Goal: Find specific page/section: Find specific page/section

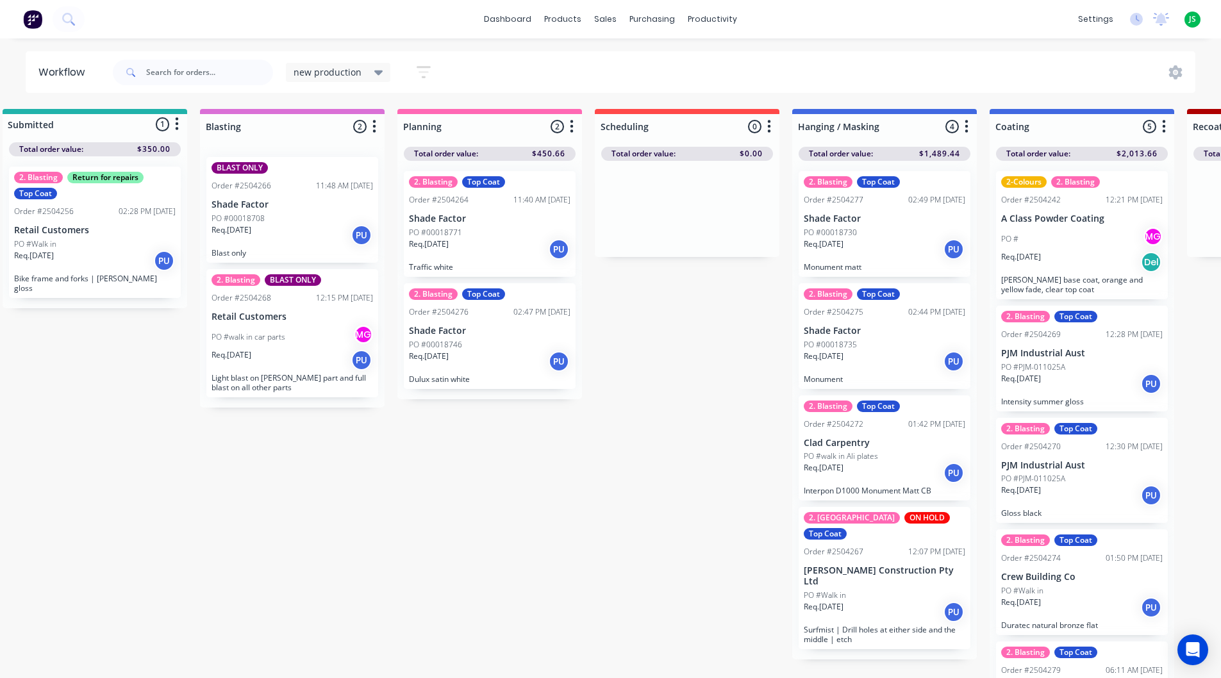
scroll to position [0, 25]
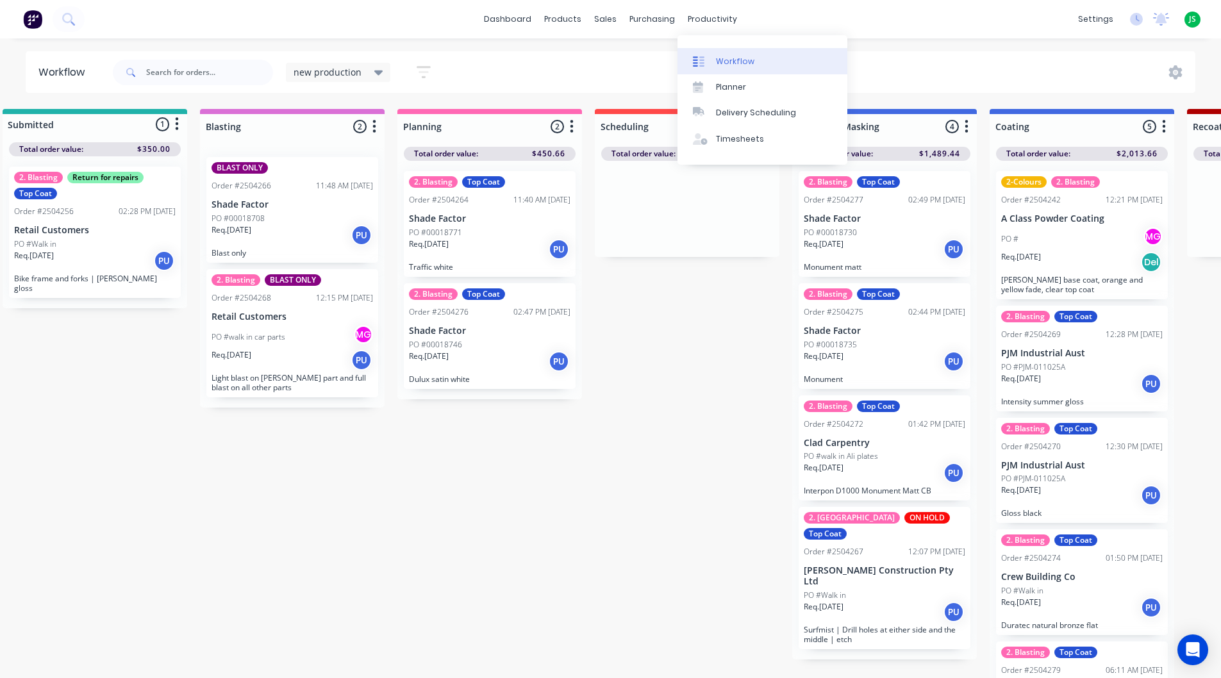
click at [717, 56] on div "Workflow" at bounding box center [735, 62] width 38 height 12
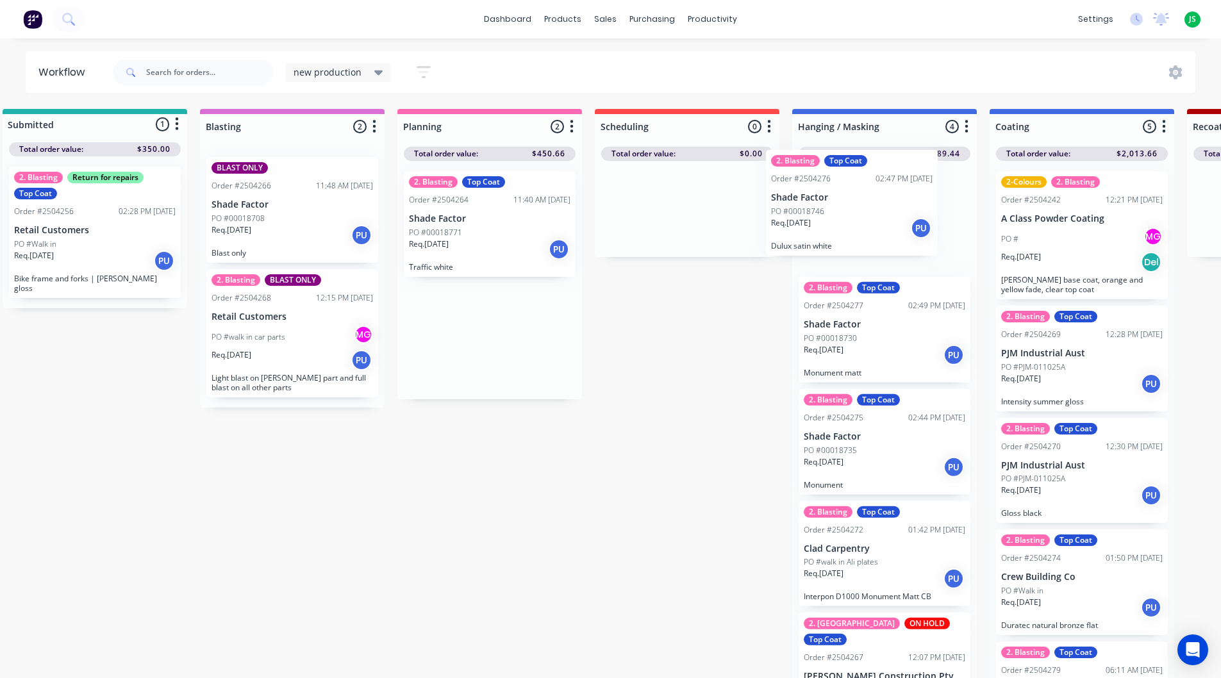
drag, startPoint x: 449, startPoint y: 351, endPoint x: 825, endPoint y: 215, distance: 398.8
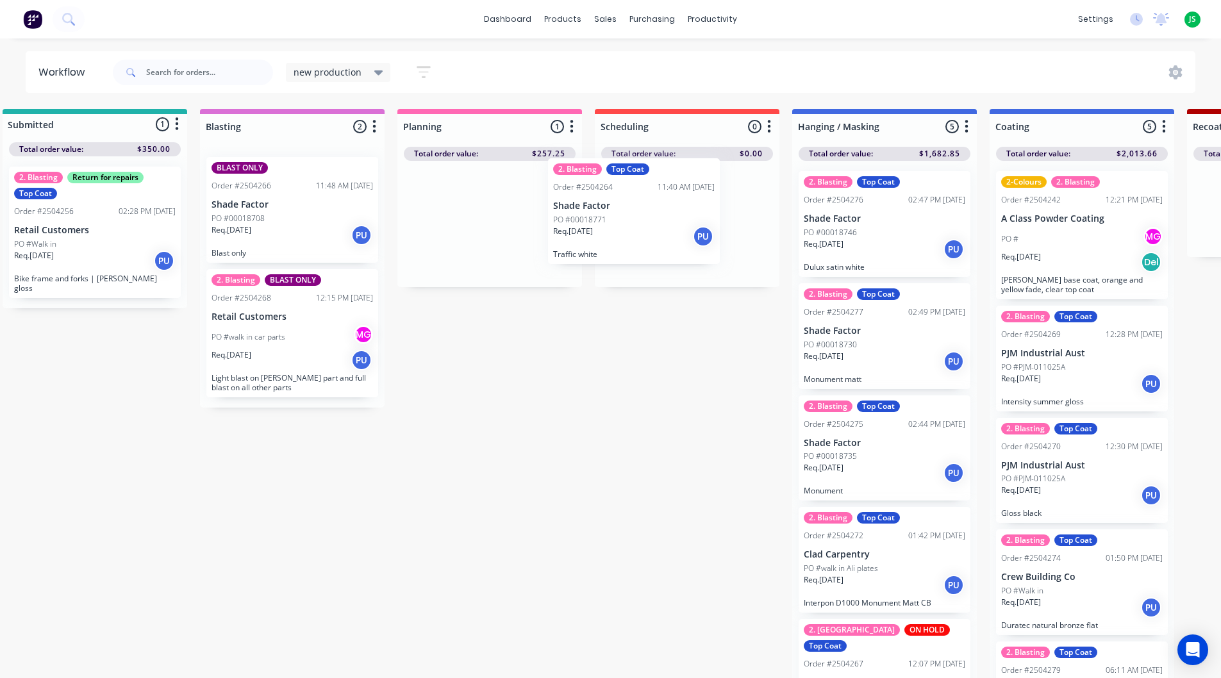
drag, startPoint x: 544, startPoint y: 224, endPoint x: 659, endPoint y: 217, distance: 114.3
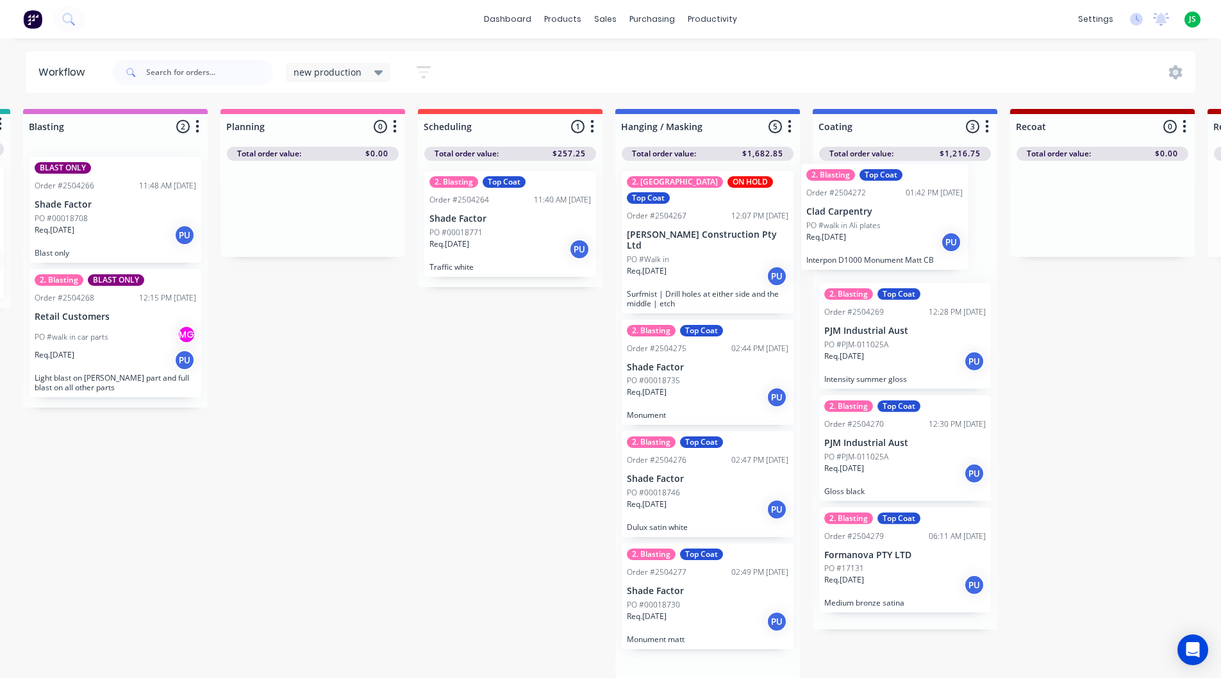
scroll to position [0, 204]
drag, startPoint x: 889, startPoint y: 342, endPoint x: 843, endPoint y: 222, distance: 128.5
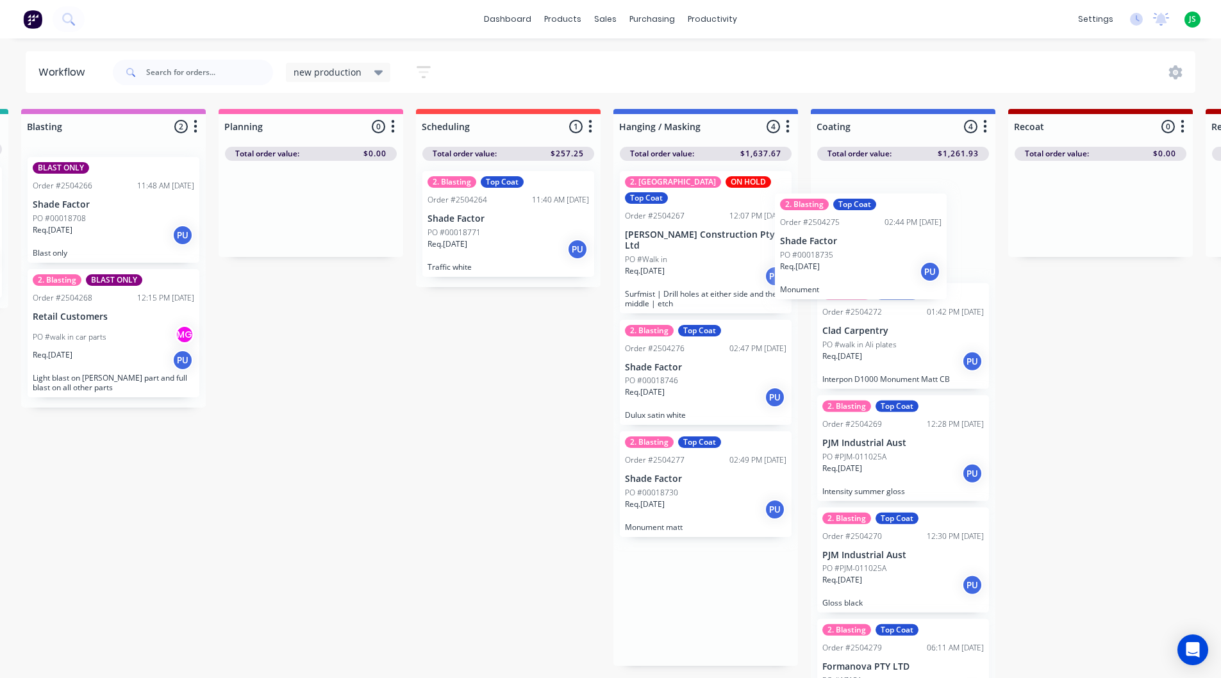
drag, startPoint x: 676, startPoint y: 371, endPoint x: 857, endPoint y: 228, distance: 230.0
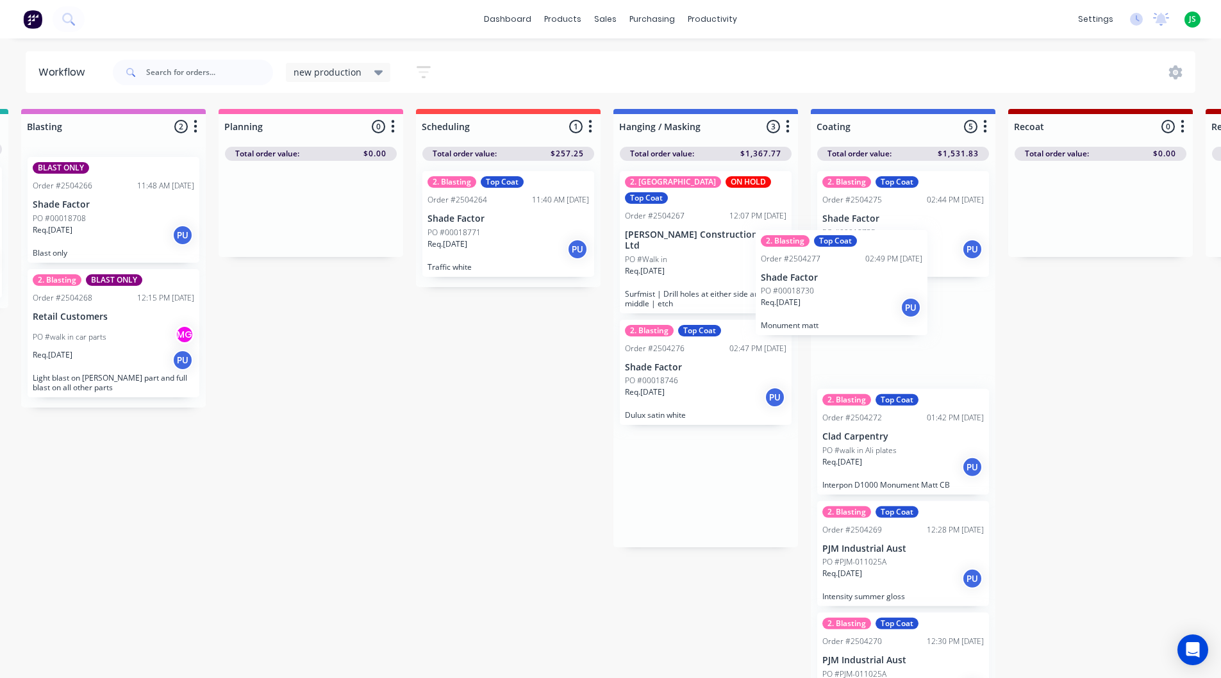
drag, startPoint x: 700, startPoint y: 464, endPoint x: 852, endPoint y: 252, distance: 260.5
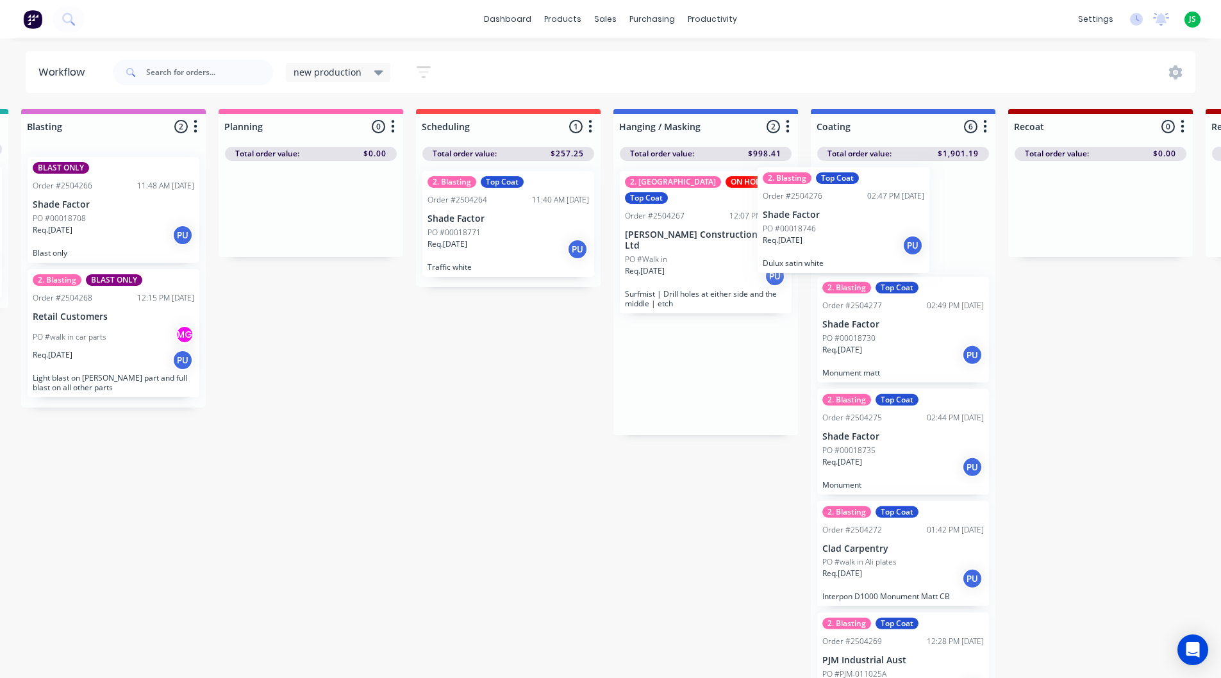
drag, startPoint x: 694, startPoint y: 355, endPoint x: 837, endPoint y: 221, distance: 195.5
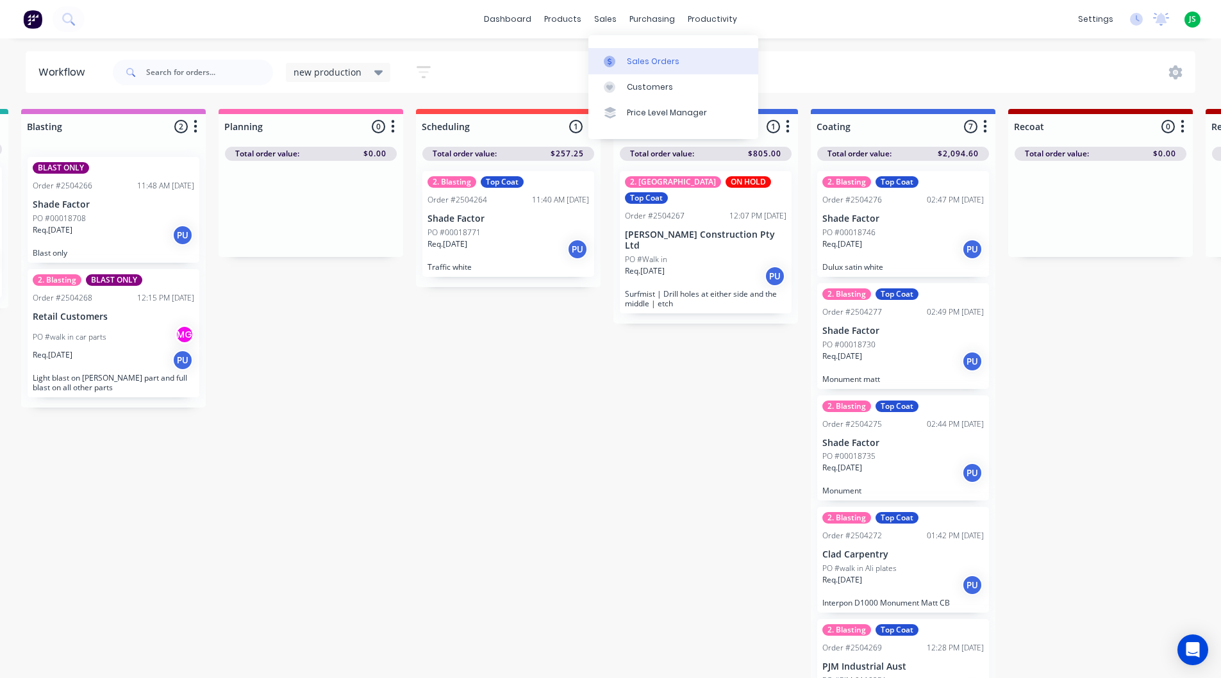
click at [614, 50] on link "Sales Orders" at bounding box center [674, 61] width 170 height 26
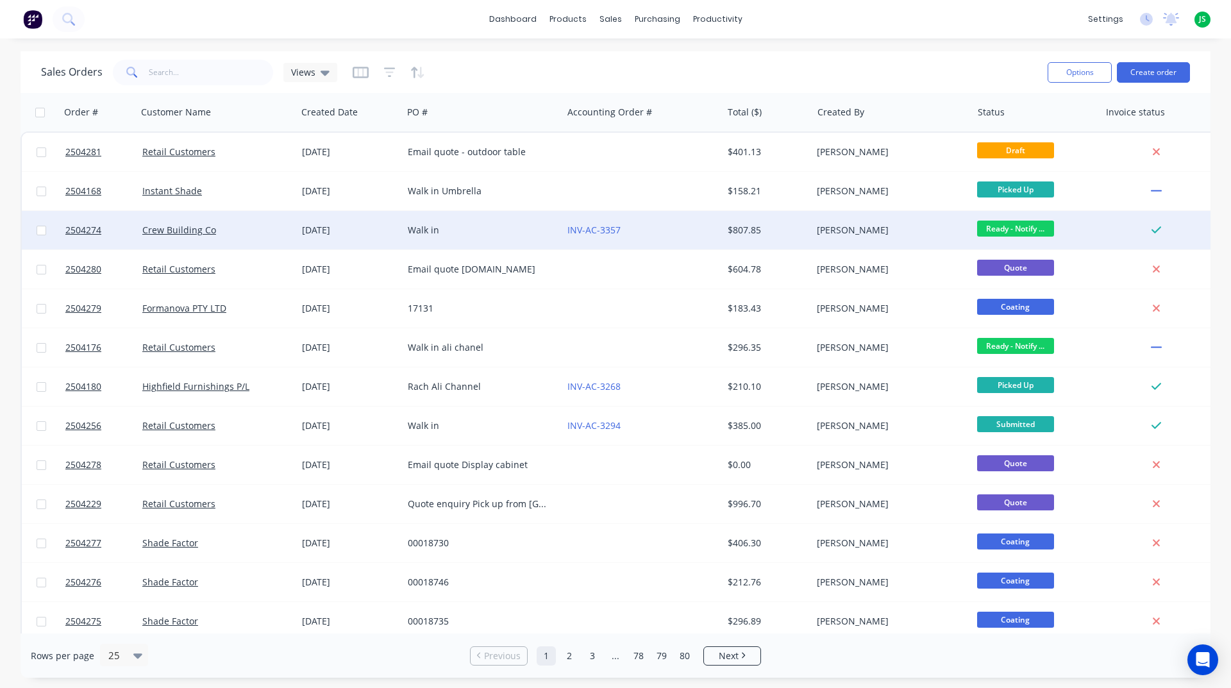
click at [514, 226] on div "Walk in" at bounding box center [479, 230] width 142 height 13
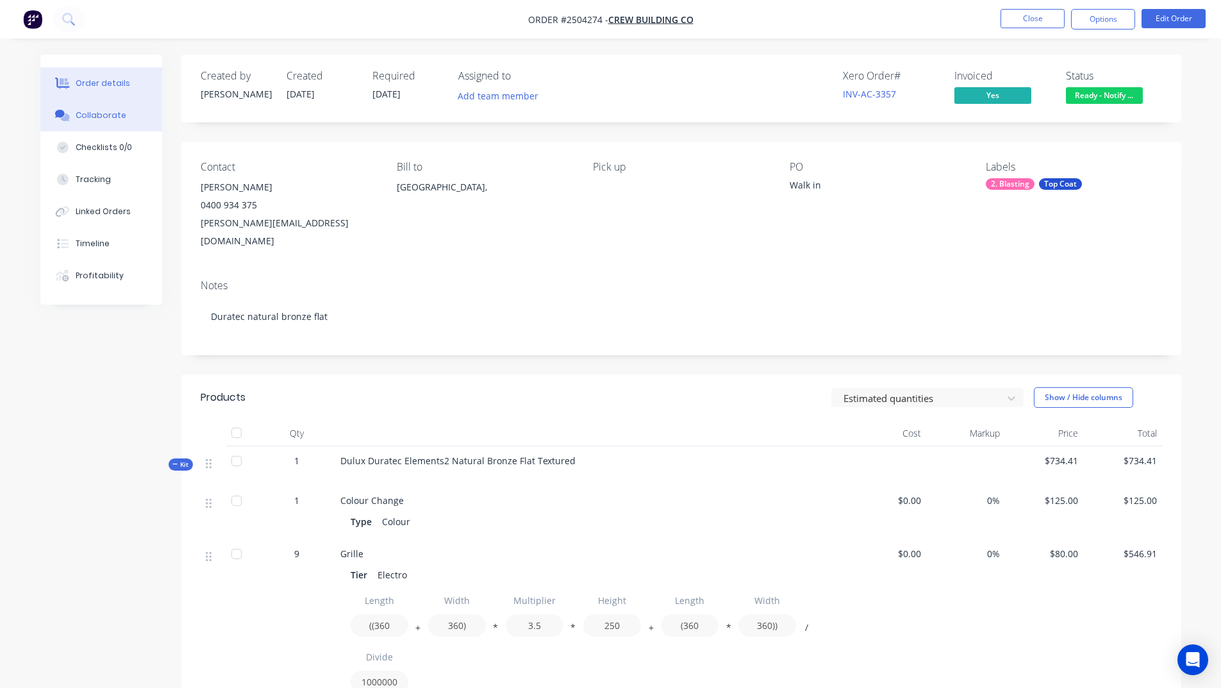
click at [111, 122] on button "Collaborate" at bounding box center [101, 115] width 122 height 32
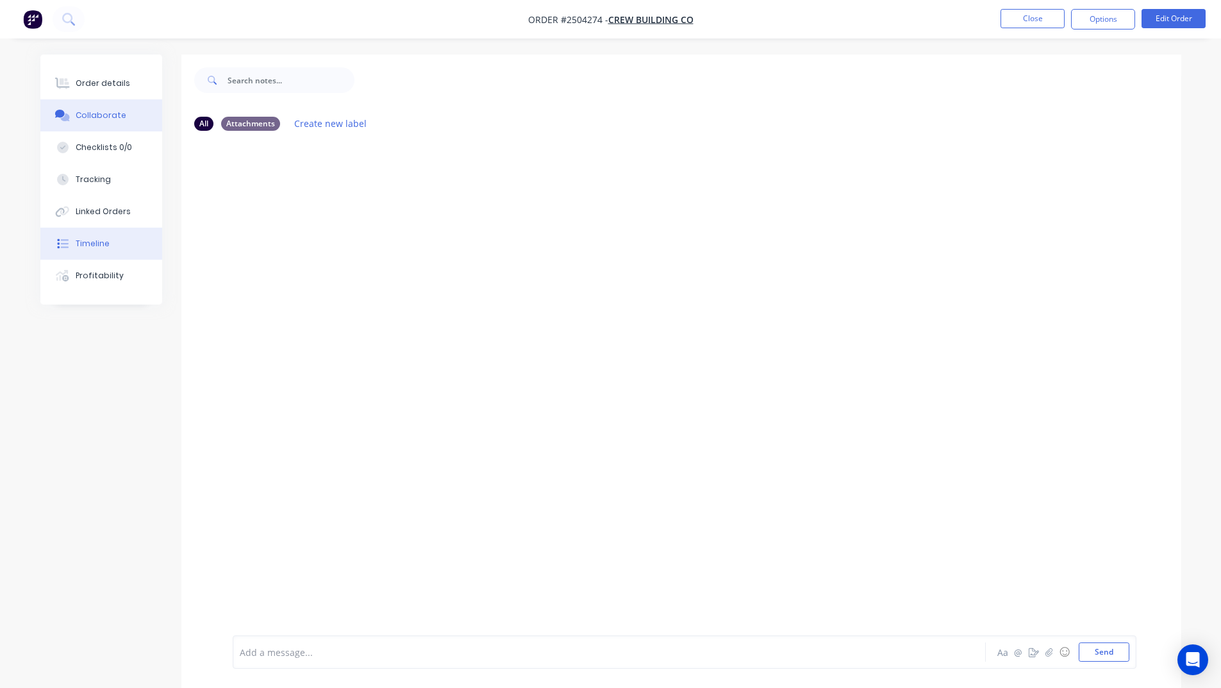
click at [97, 235] on button "Timeline" at bounding box center [101, 244] width 122 height 32
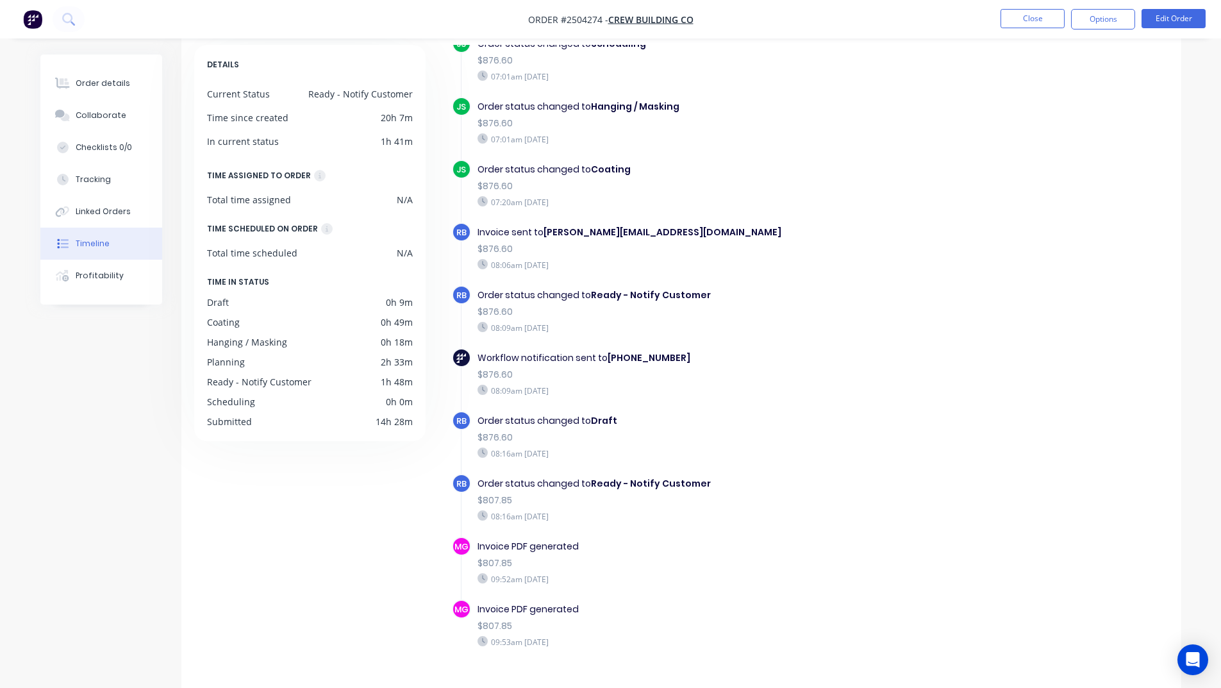
scroll to position [94, 0]
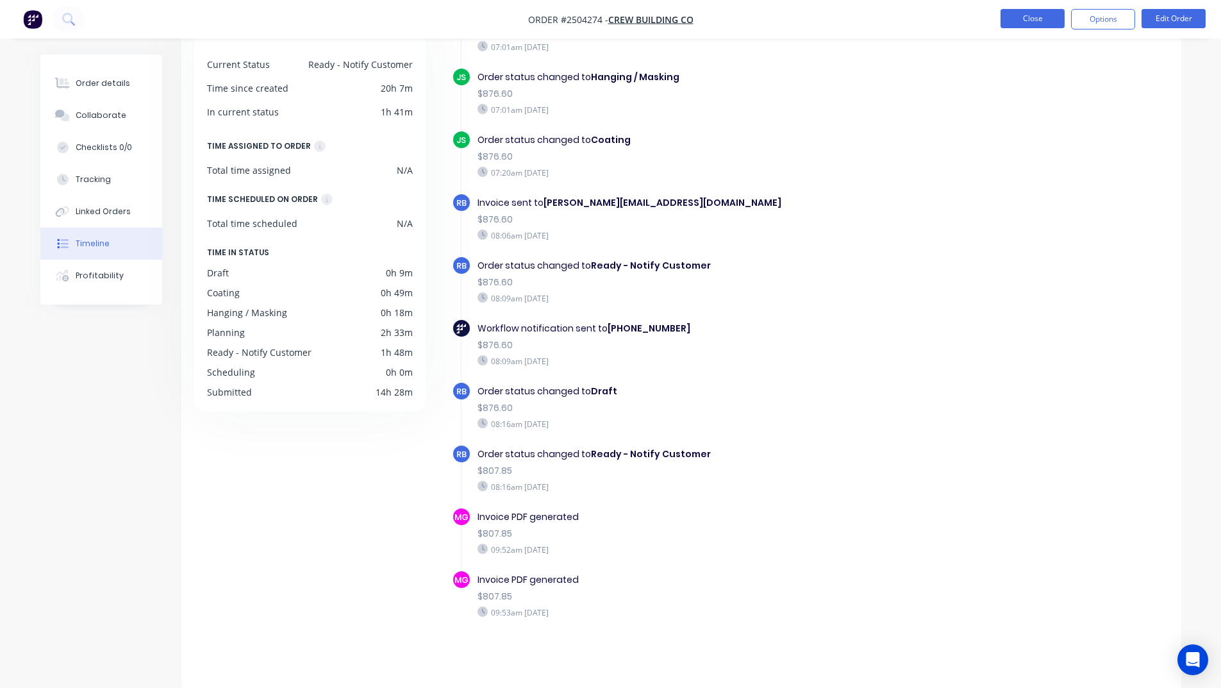
click at [1013, 18] on button "Close" at bounding box center [1033, 18] width 64 height 19
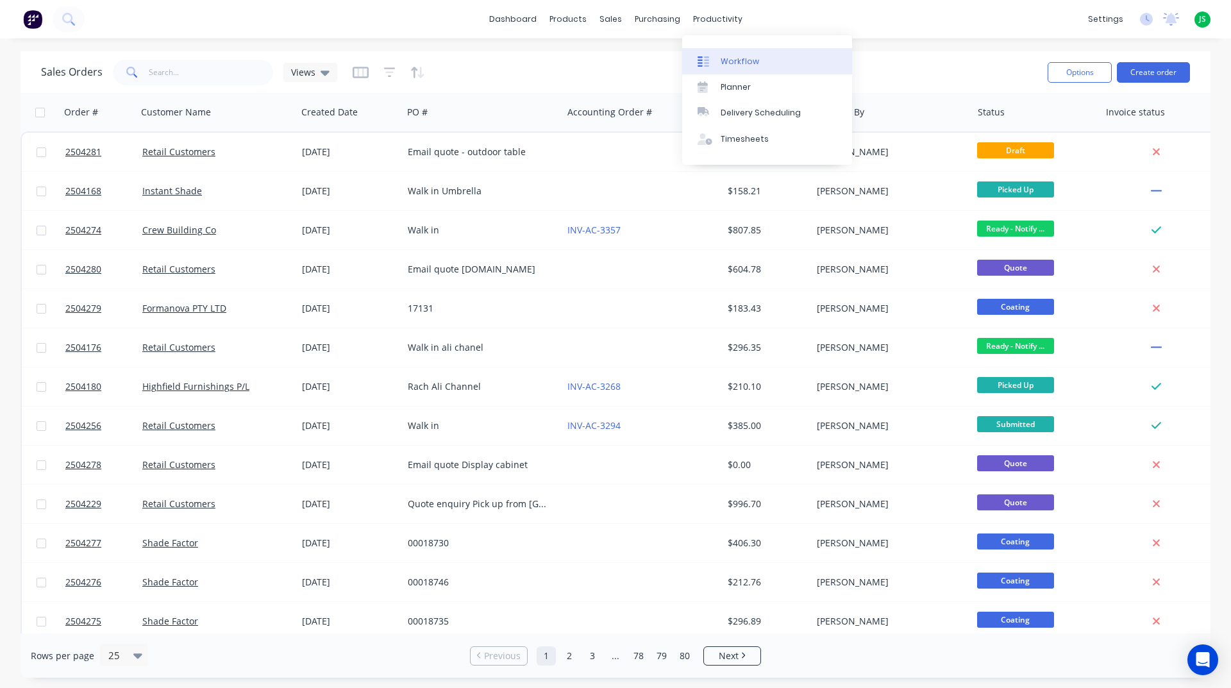
click at [744, 66] on div "Workflow" at bounding box center [740, 62] width 38 height 12
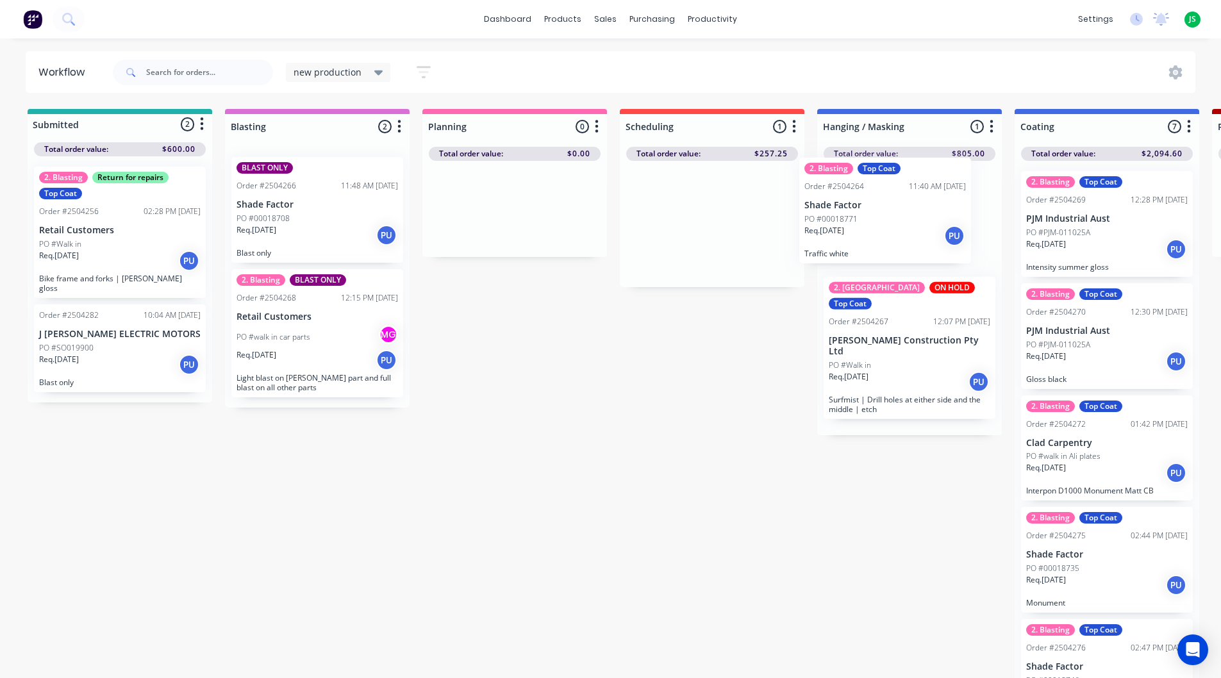
drag, startPoint x: 726, startPoint y: 251, endPoint x: 903, endPoint y: 239, distance: 176.8
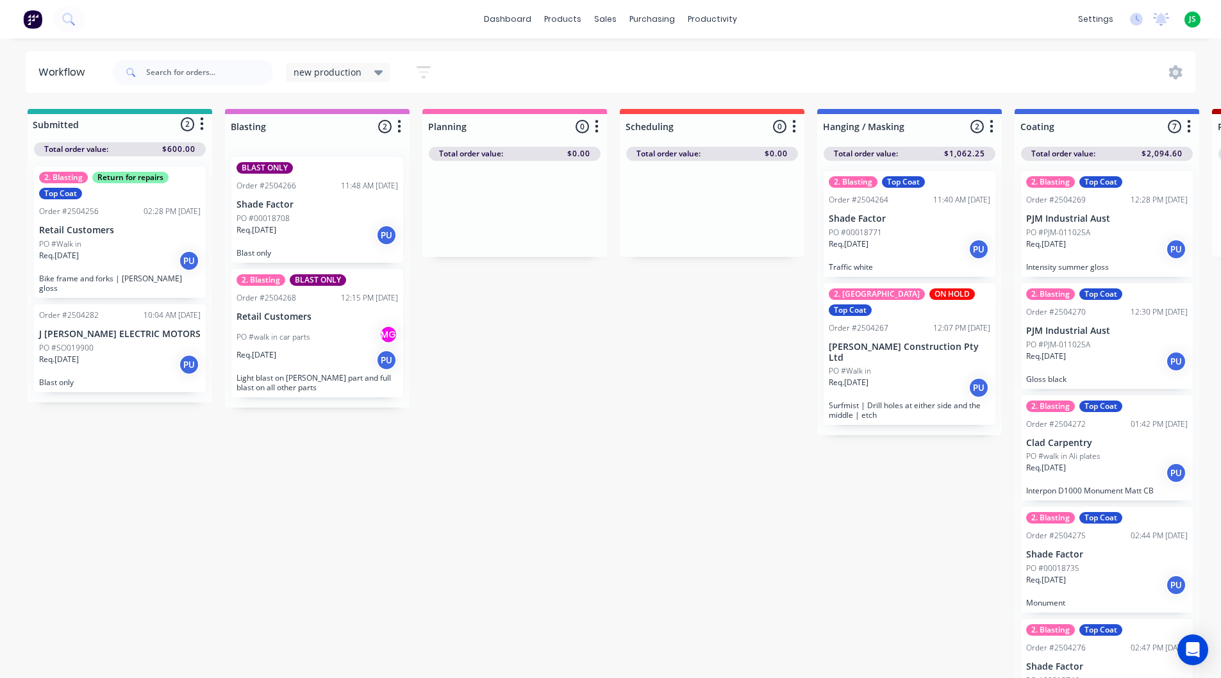
click at [923, 377] on div "Req. 01/10/25 PU" at bounding box center [910, 388] width 162 height 22
